Goal: Information Seeking & Learning: Learn about a topic

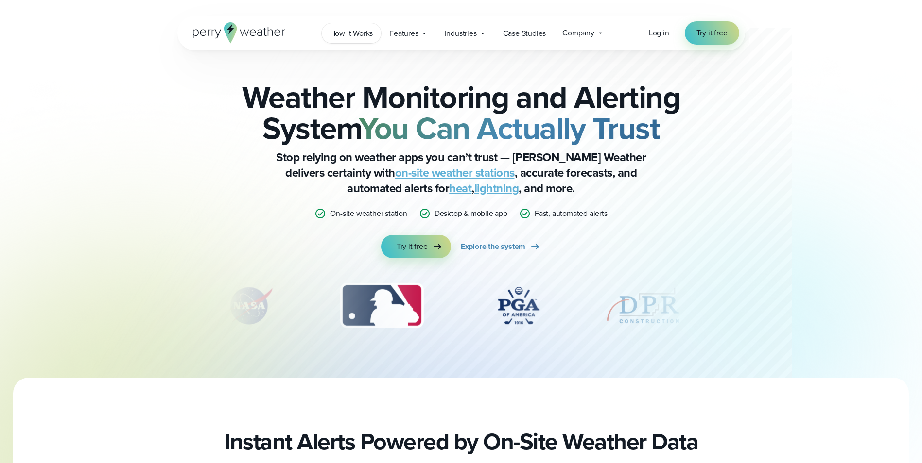
click at [358, 35] on span "How it Works" at bounding box center [351, 34] width 43 height 12
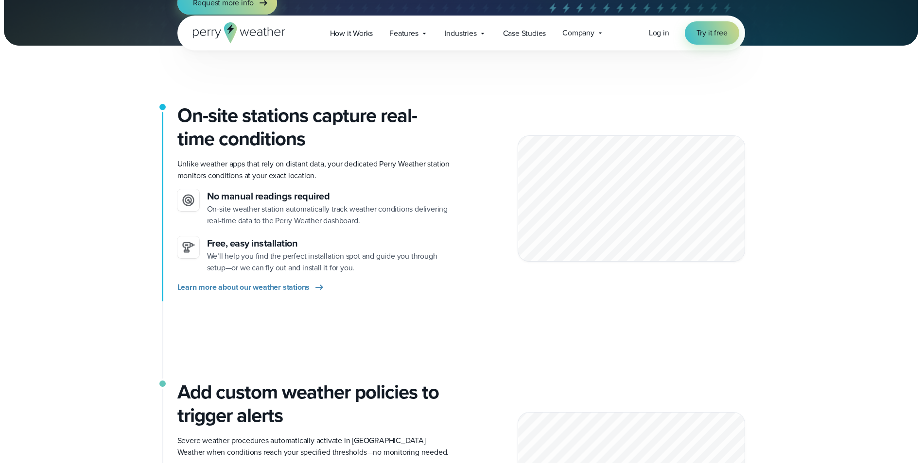
scroll to position [194, 0]
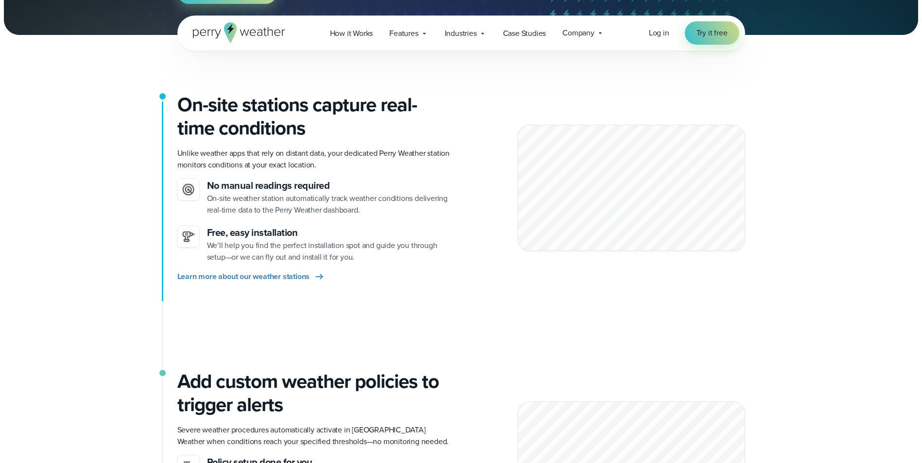
click at [233, 251] on p "We’ll help you find the perfect installation spot and guide you through setup—o…" at bounding box center [330, 251] width 246 height 23
click at [190, 240] on icon at bounding box center [188, 237] width 14 height 14
click at [218, 279] on span "Learn more about our weather stations" at bounding box center [243, 277] width 133 height 12
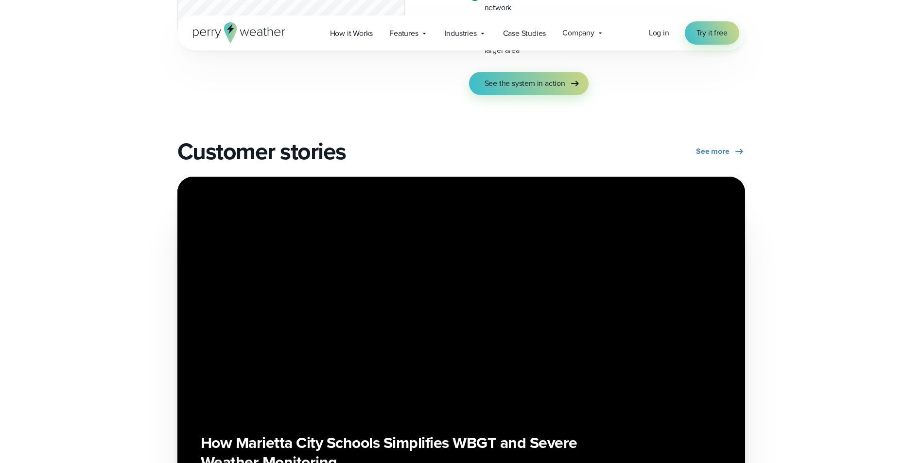
scroll to position [1992, 0]
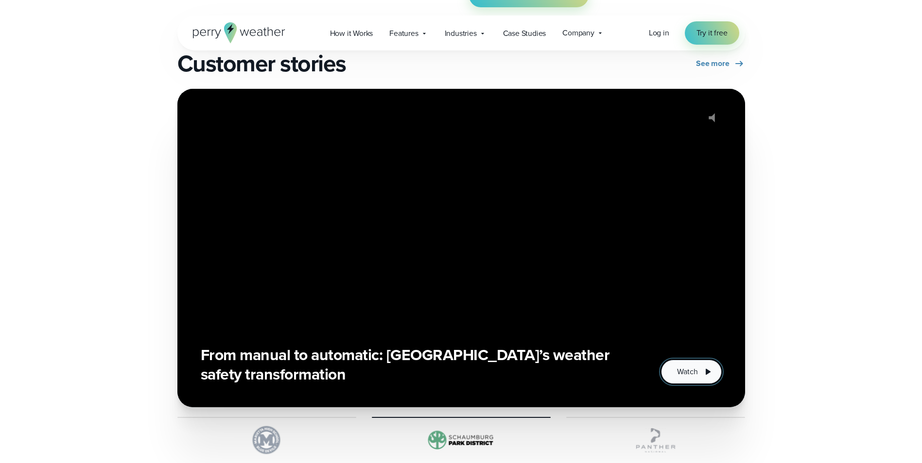
click at [692, 374] on span "Watch" at bounding box center [687, 372] width 20 height 12
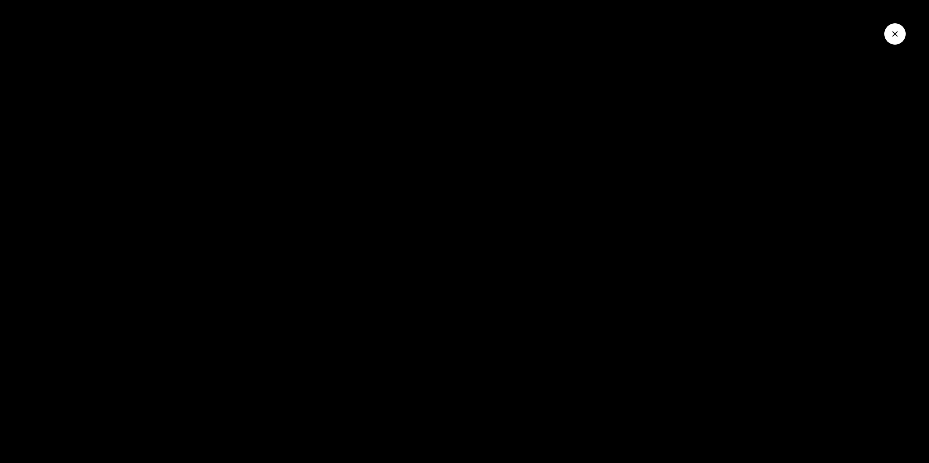
click at [654, 347] on div at bounding box center [464, 231] width 929 height 463
click at [894, 34] on icon "Close Video" at bounding box center [895, 34] width 6 height 6
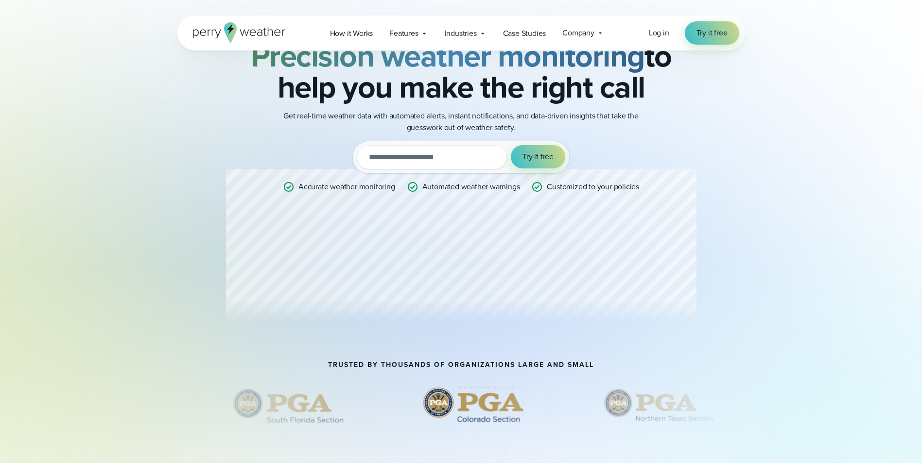
scroll to position [0, 0]
